Goal: Transaction & Acquisition: Purchase product/service

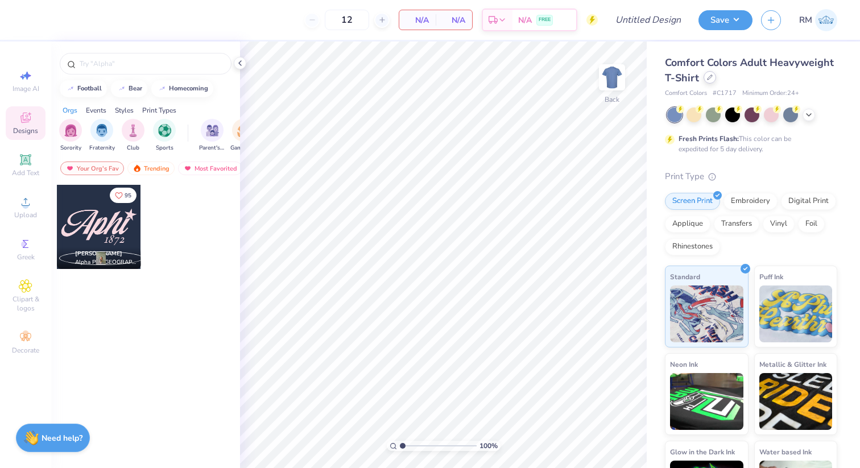
click at [709, 83] on div at bounding box center [709, 77] width 13 height 13
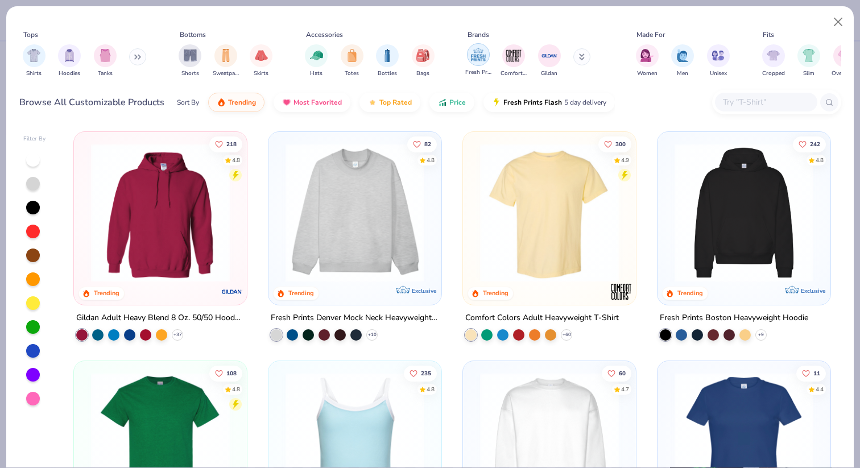
click at [478, 61] on img "filter for Fresh Prints" at bounding box center [478, 54] width 17 height 17
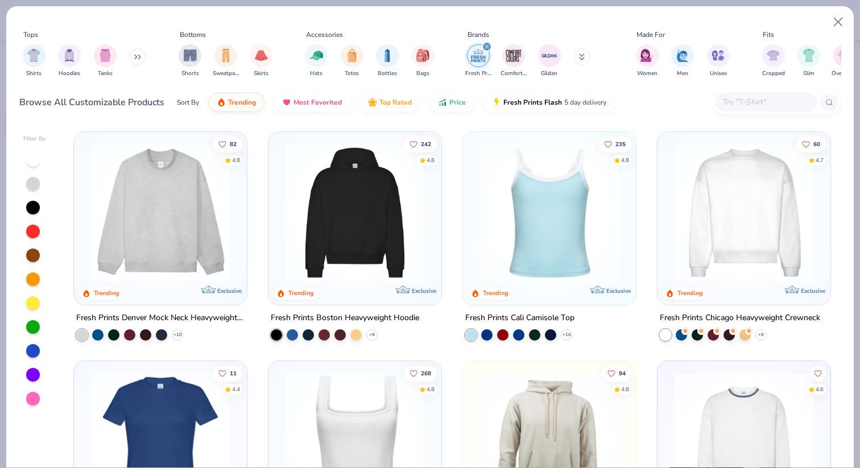
click at [171, 212] on img at bounding box center [160, 212] width 150 height 139
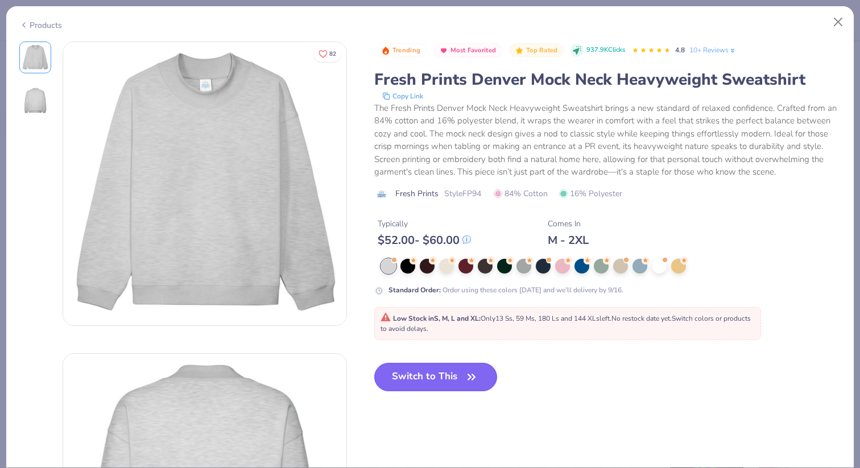
click at [431, 376] on button "Switch to This" at bounding box center [435, 377] width 123 height 28
type input "50"
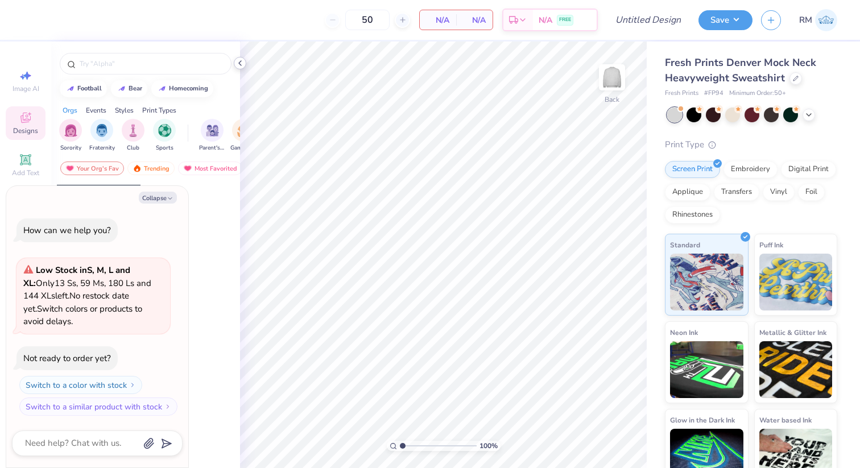
click at [239, 63] on polyline at bounding box center [240, 63] width 2 height 5
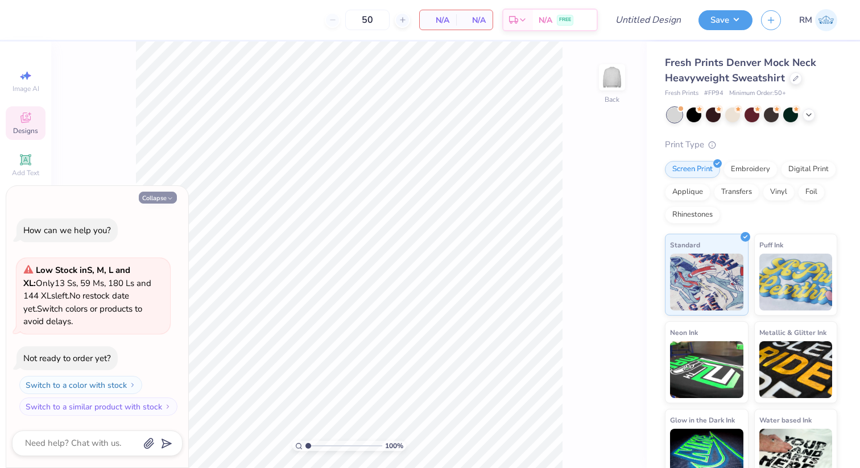
click at [159, 196] on button "Collapse" at bounding box center [158, 198] width 38 height 12
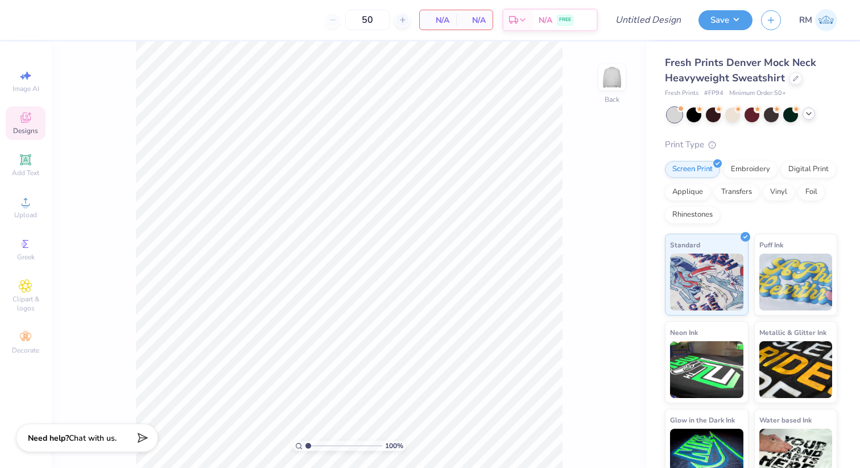
click at [808, 112] on icon at bounding box center [808, 113] width 9 height 9
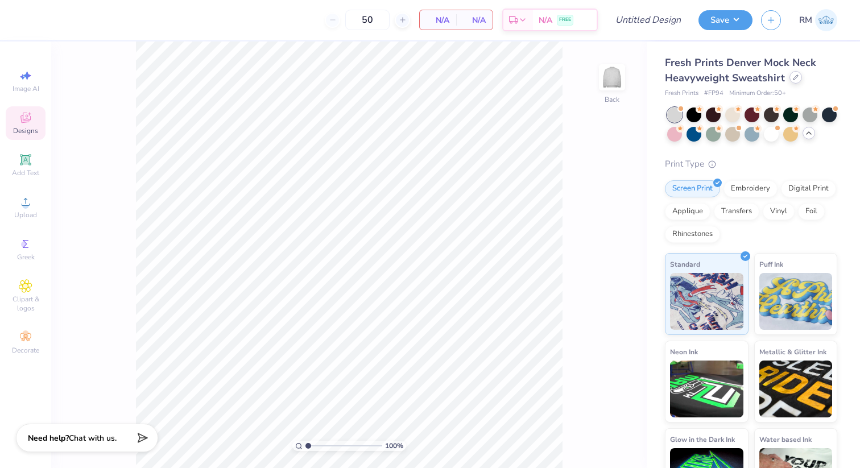
click at [790, 81] on div at bounding box center [795, 77] width 13 height 13
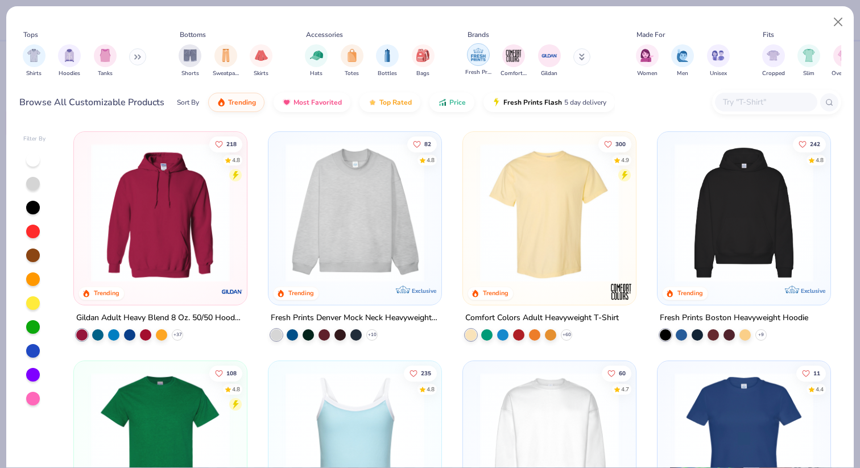
click at [482, 61] on img "filter for Fresh Prints" at bounding box center [478, 54] width 17 height 17
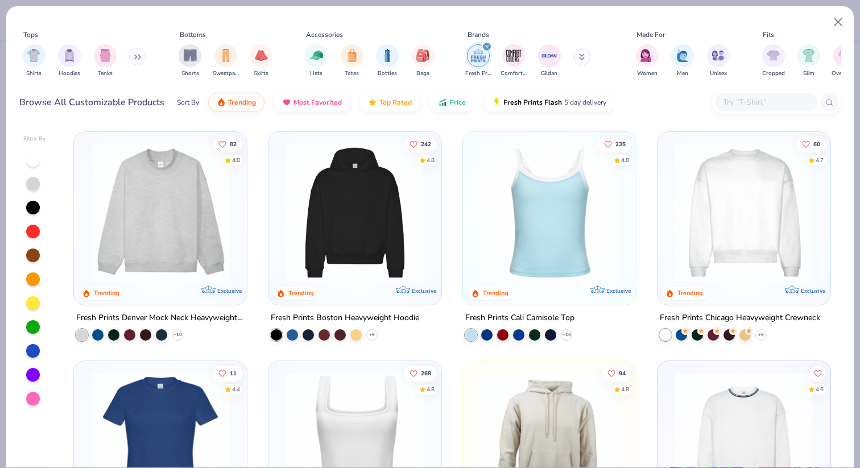
click at [326, 231] on img at bounding box center [355, 212] width 150 height 139
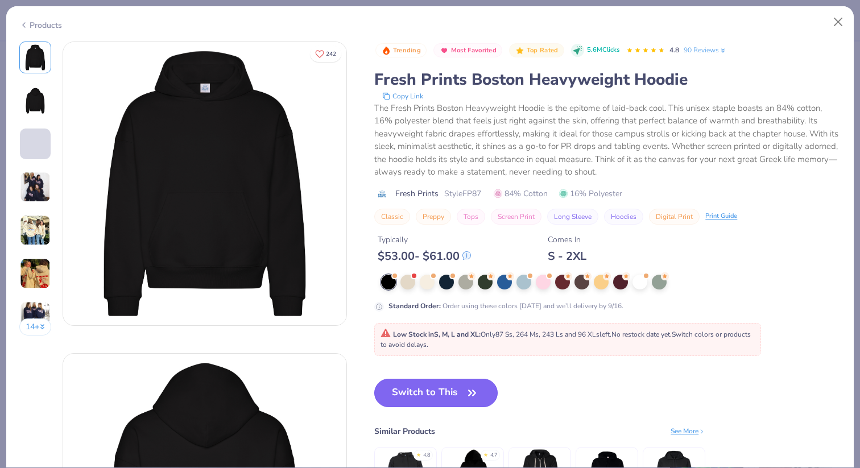
click at [431, 393] on button "Switch to This" at bounding box center [435, 393] width 123 height 28
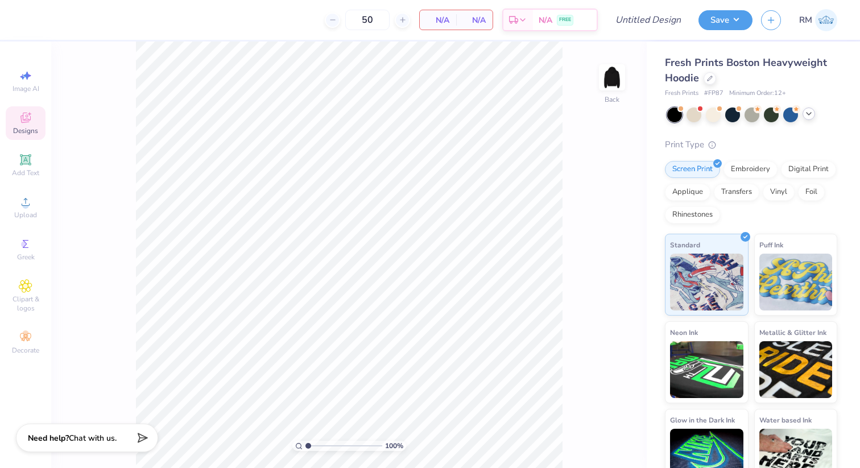
click at [801, 111] on div at bounding box center [752, 114] width 170 height 15
click at [805, 111] on icon at bounding box center [808, 113] width 9 height 9
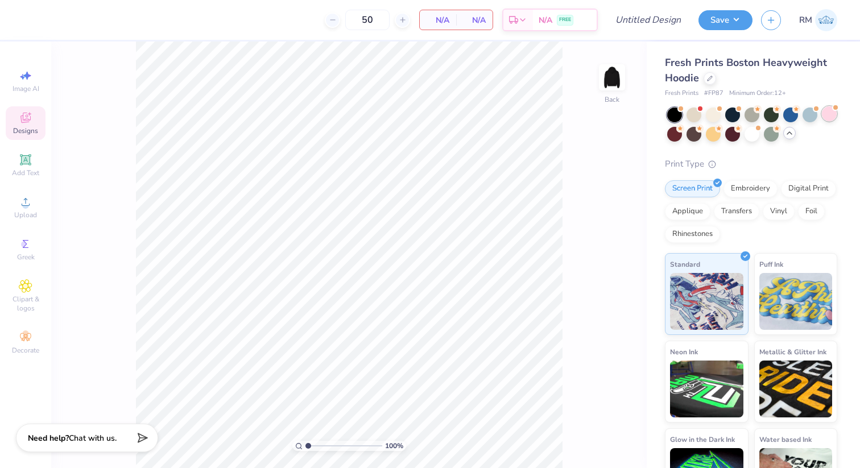
click at [825, 117] on div at bounding box center [829, 113] width 15 height 15
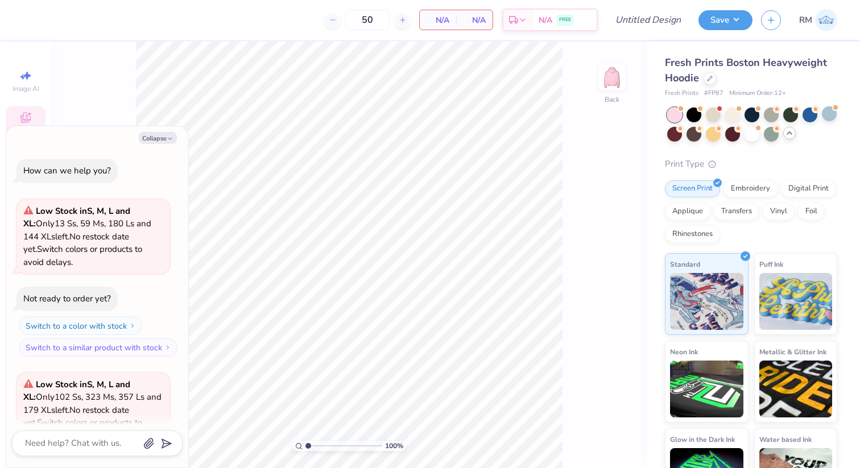
scroll to position [114, 0]
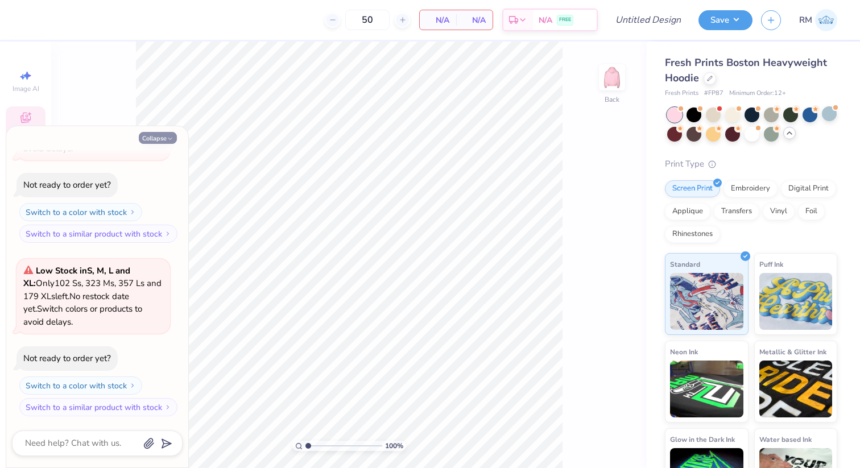
click at [167, 137] on icon "button" at bounding box center [170, 138] width 7 height 7
type textarea "x"
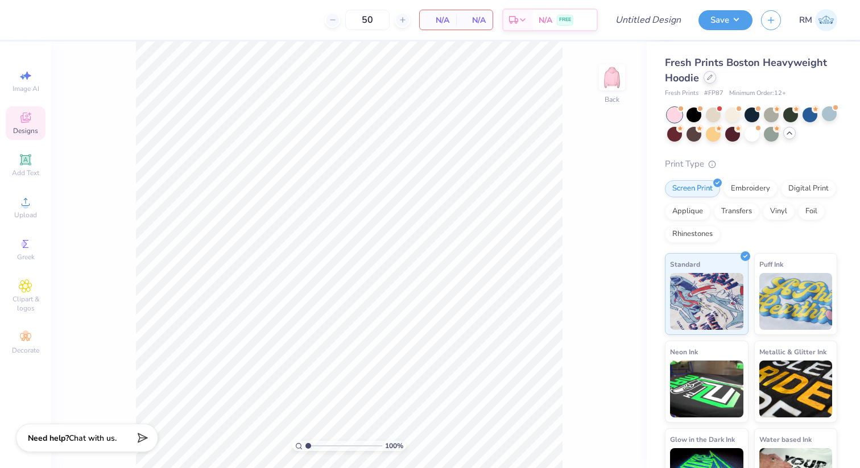
click at [712, 77] on div at bounding box center [709, 77] width 13 height 13
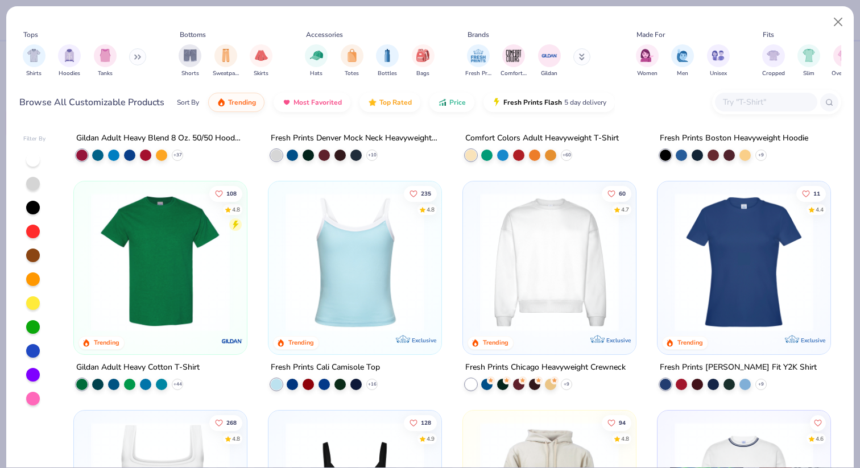
scroll to position [196, 0]
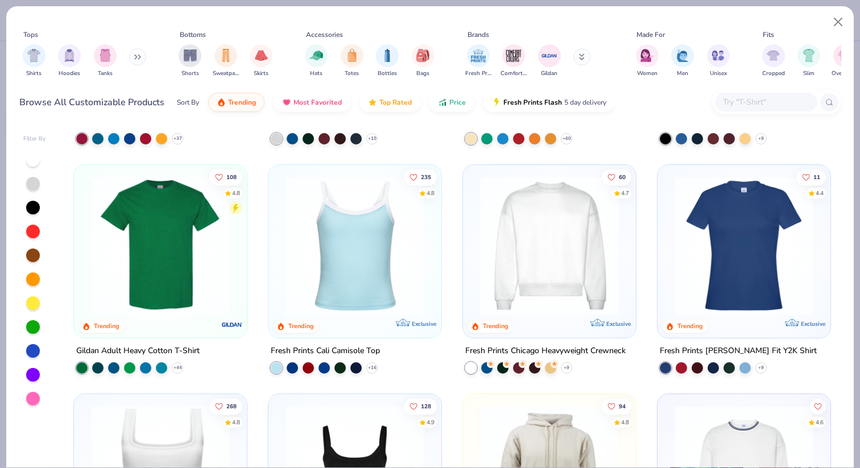
click at [743, 413] on img at bounding box center [744, 474] width 150 height 139
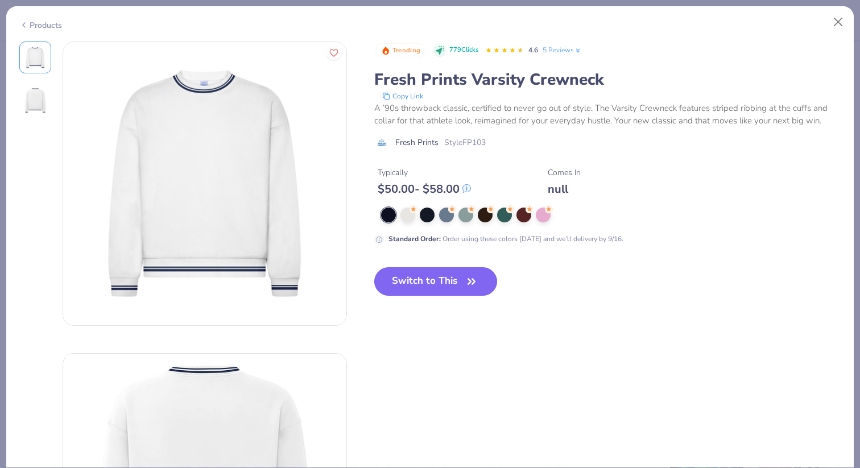
click at [453, 286] on button "Switch to This" at bounding box center [435, 281] width 123 height 28
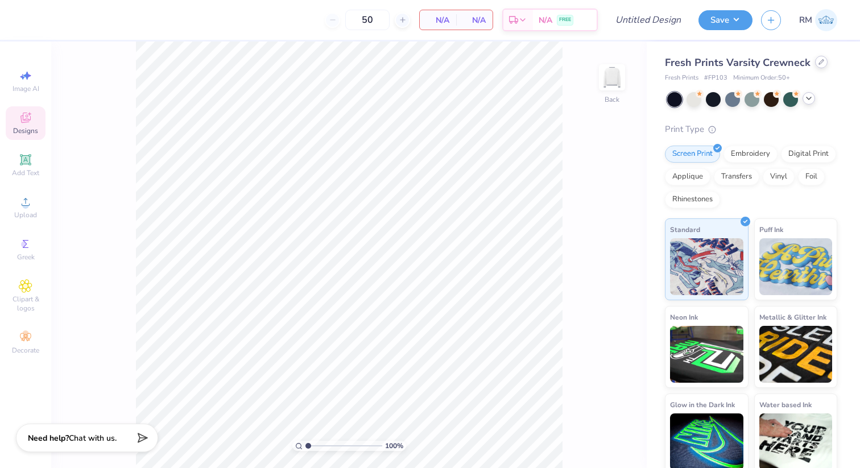
click at [817, 69] on div "Fresh Prints Varsity Crewneck" at bounding box center [751, 62] width 172 height 15
click at [821, 60] on div at bounding box center [821, 62] width 13 height 13
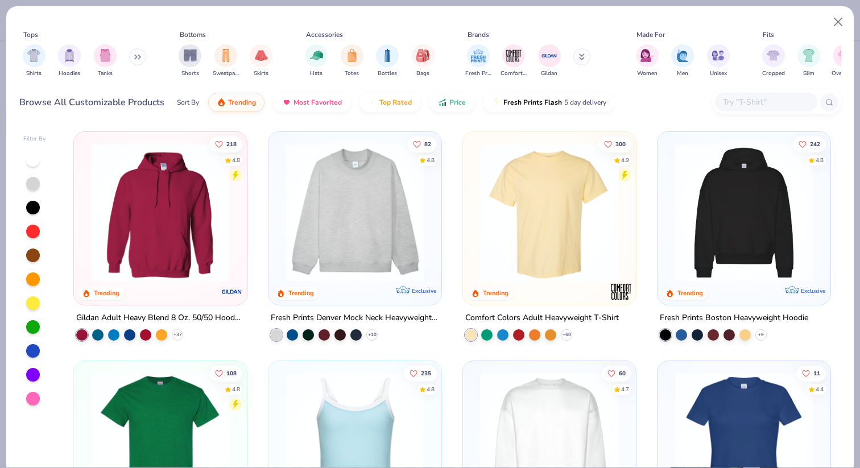
click at [419, 258] on img at bounding box center [355, 212] width 150 height 139
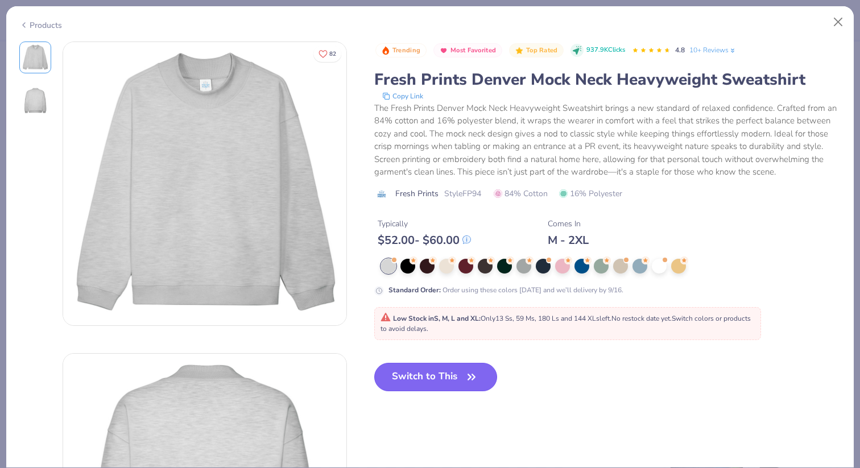
click at [435, 380] on button "Switch to This" at bounding box center [435, 377] width 123 height 28
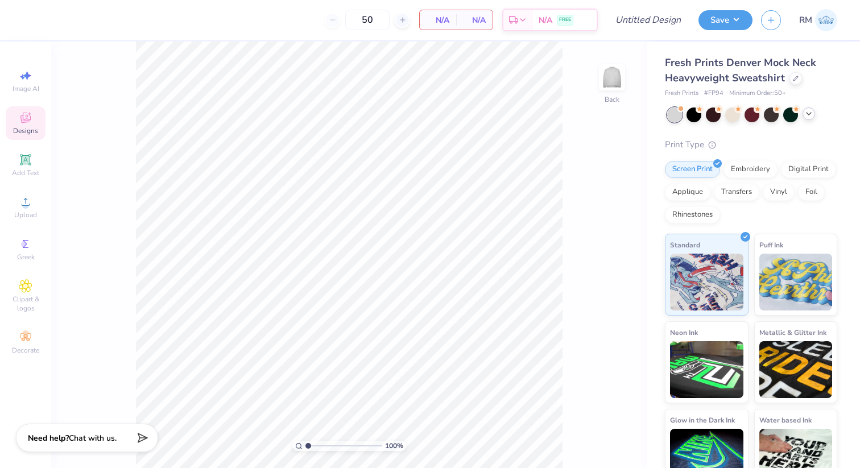
click at [811, 115] on icon at bounding box center [808, 113] width 9 height 9
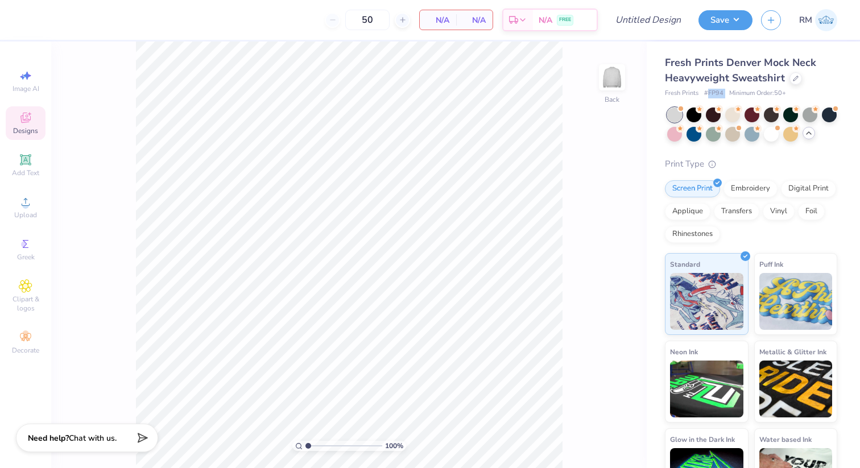
drag, startPoint x: 728, startPoint y: 92, endPoint x: 707, endPoint y: 93, distance: 21.1
click at [707, 93] on div "Fresh Prints # FP94 Minimum Order: 50 +" at bounding box center [751, 94] width 172 height 10
copy span "FP94"
